Goal: Information Seeking & Learning: Learn about a topic

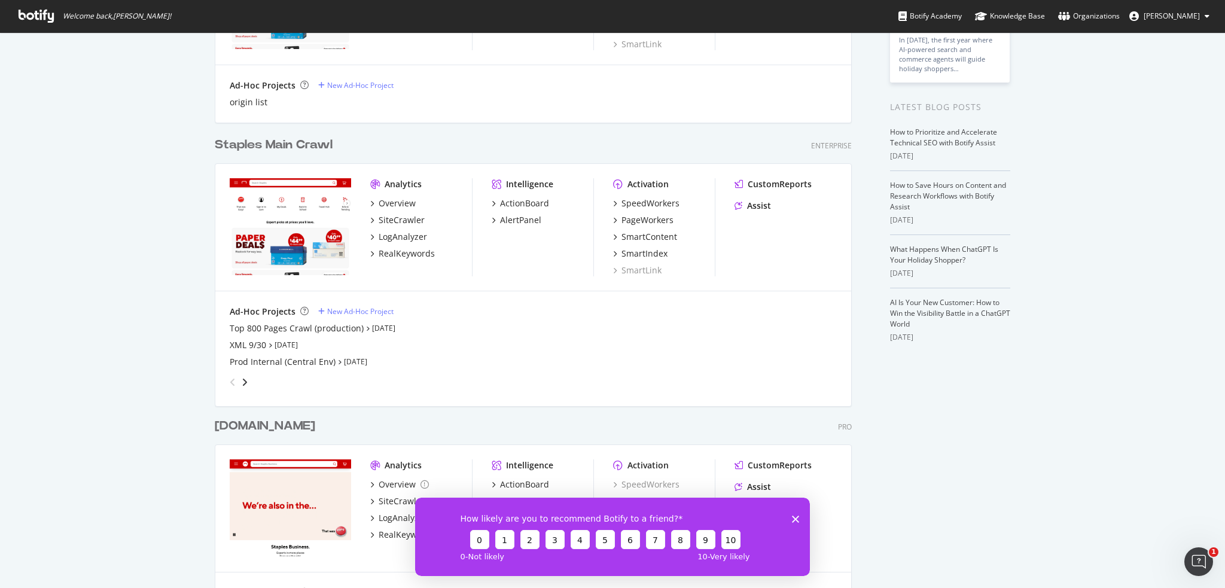
scroll to position [239, 0]
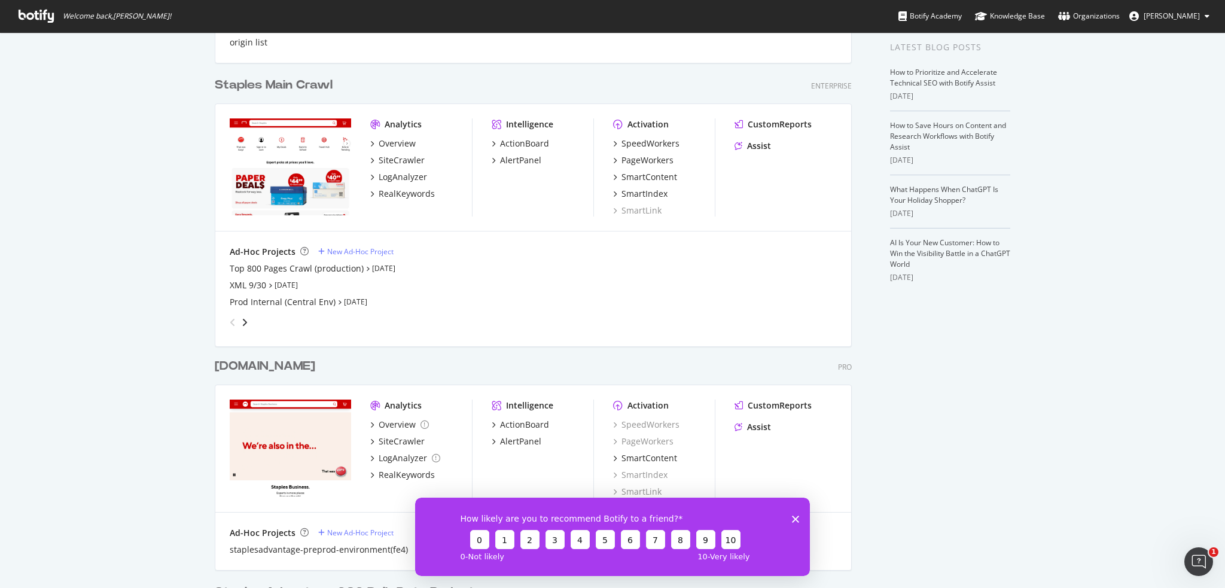
drag, startPoint x: 795, startPoint y: 519, endPoint x: 785, endPoint y: 500, distance: 21.4
click at [795, 519] on icon "Close survey" at bounding box center [795, 518] width 7 height 7
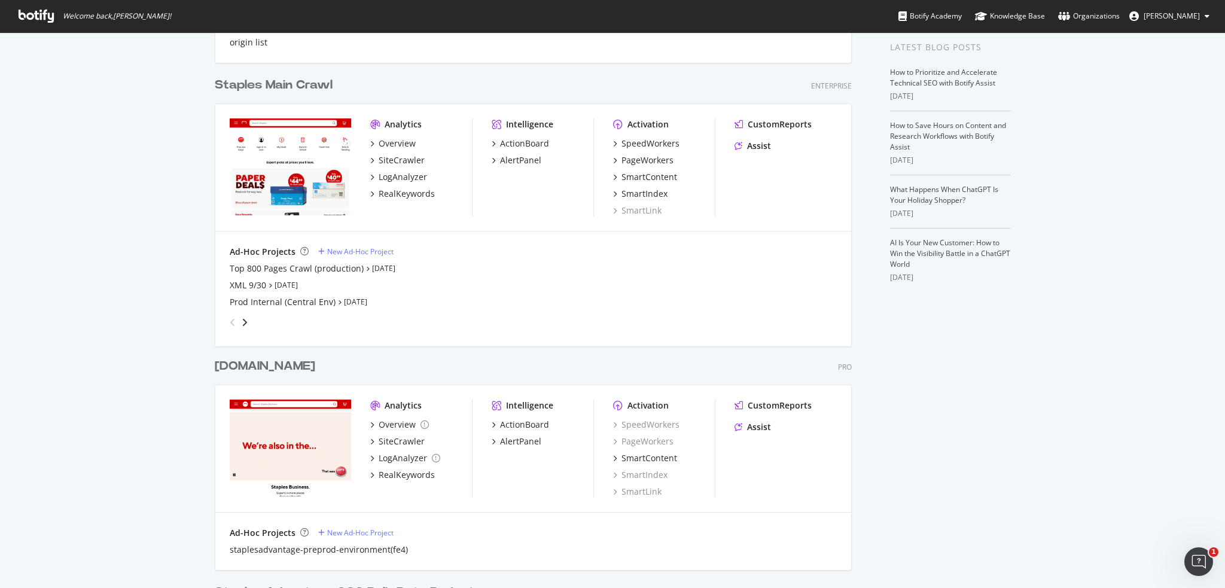
scroll to position [299, 0]
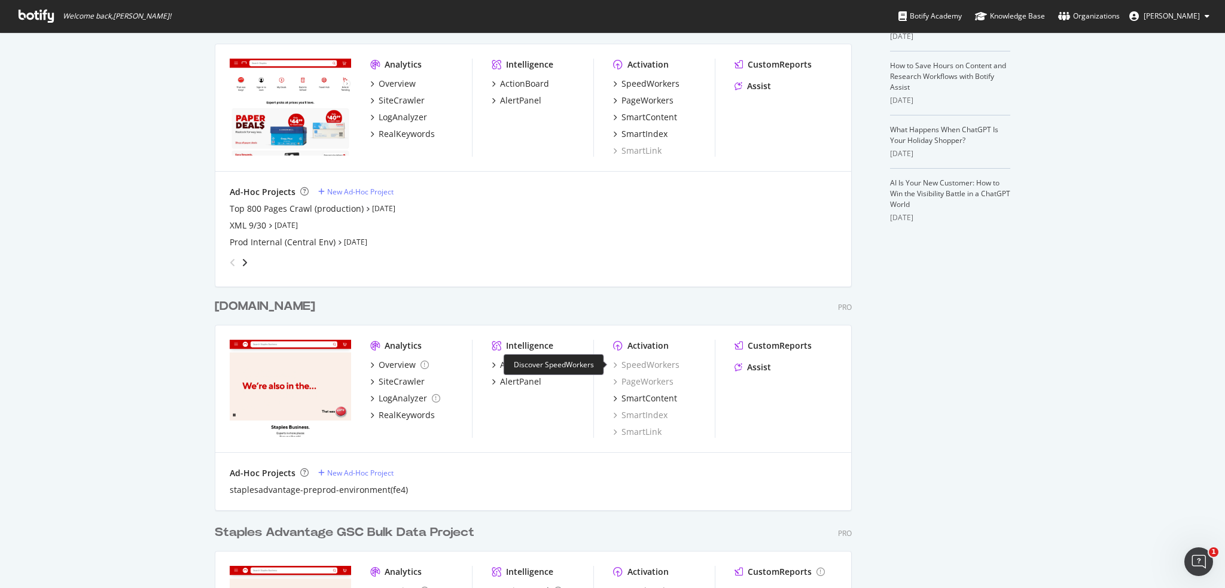
click at [637, 366] on div "SpeedWorkers" at bounding box center [646, 365] width 66 height 12
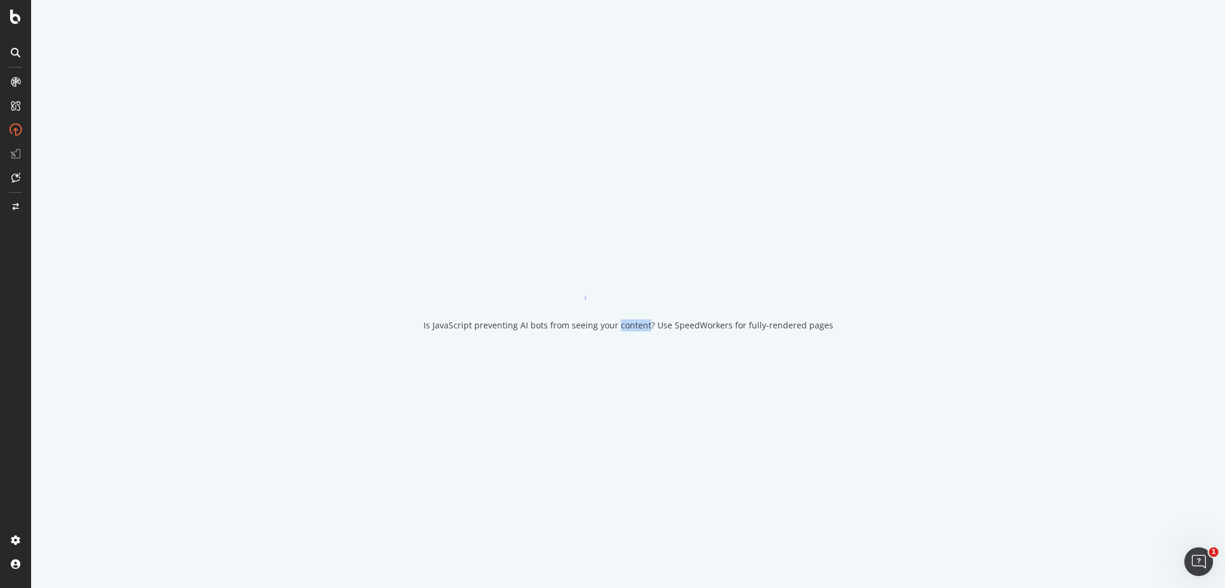
click at [637, 366] on div "Is JavaScript preventing AI bots from seeing your content? Use SpeedWorkers for…" at bounding box center [628, 294] width 1194 height 588
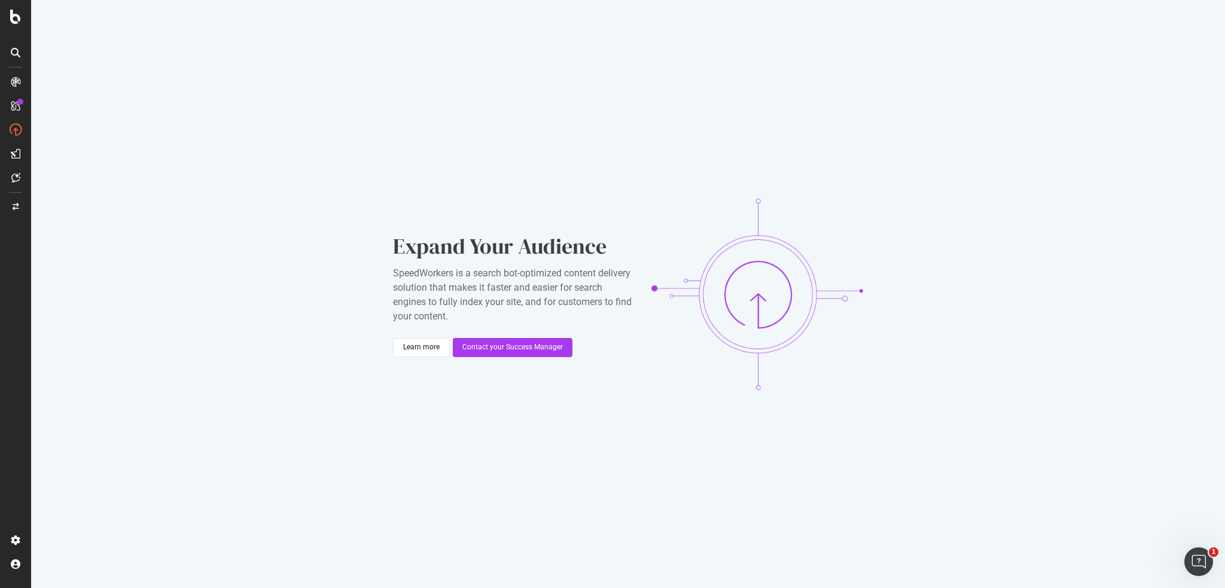
click at [184, 175] on div "Expand Your Audience SpeedWorkers is a search bot-optimized content delivery so…" at bounding box center [628, 294] width 1194 height 588
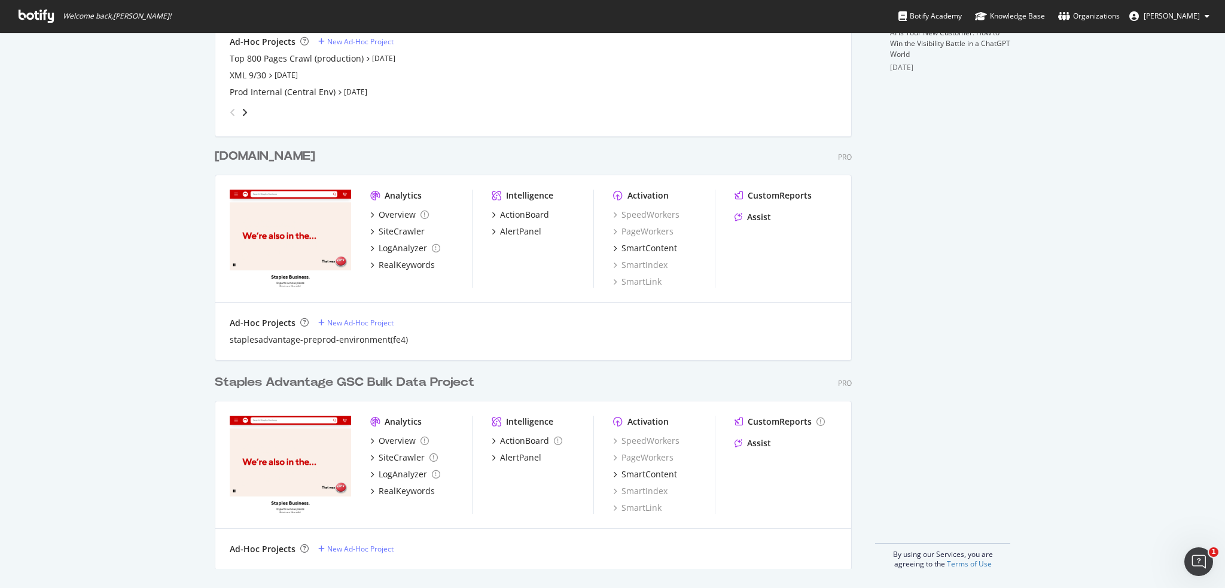
scroll to position [330, 0]
